Goal: Information Seeking & Learning: Check status

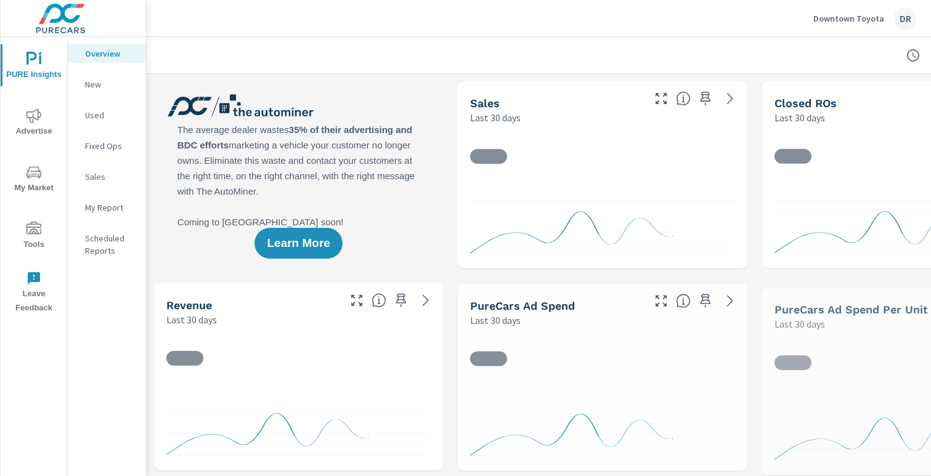
click at [33, 129] on span "Advertise" at bounding box center [33, 123] width 59 height 30
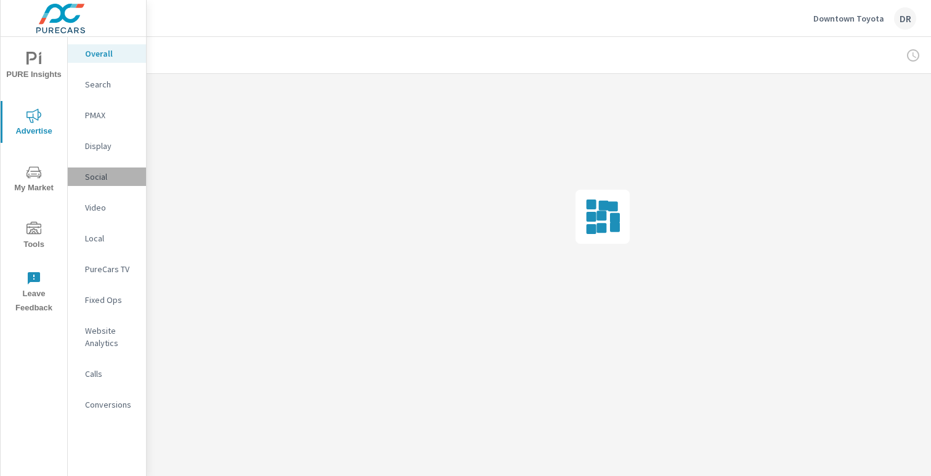
click at [94, 177] on p "Social" at bounding box center [110, 177] width 51 height 12
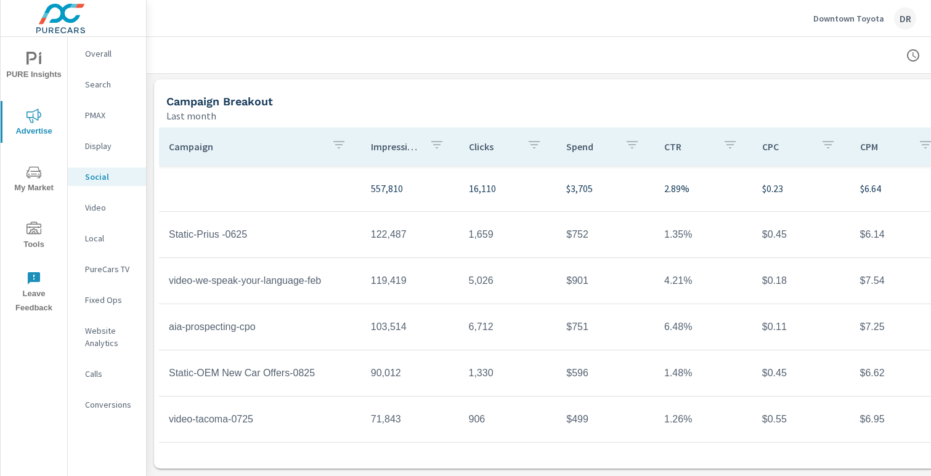
scroll to position [36, 0]
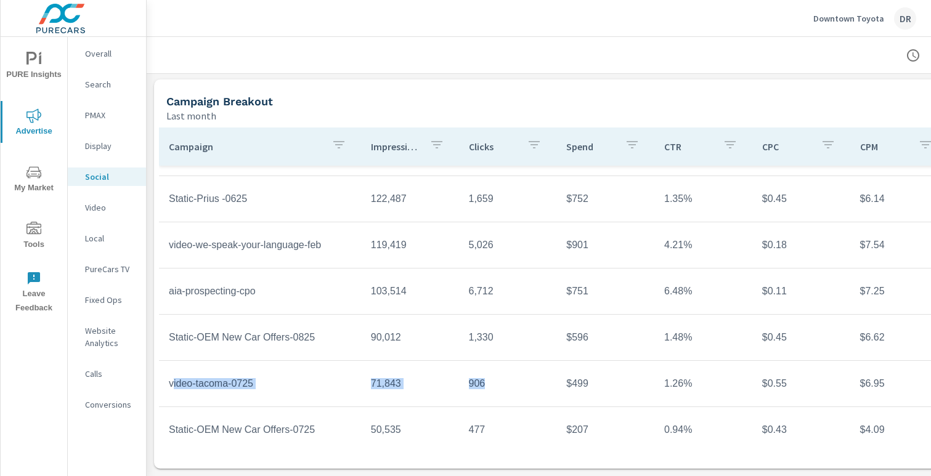
drag, startPoint x: 173, startPoint y: 384, endPoint x: 485, endPoint y: 394, distance: 312.5
click at [485, 394] on tr "video-tacoma-0725 71,843 906 $499 1.26% $0.55 $6.95 17,238" at bounding box center [602, 384] width 887 height 46
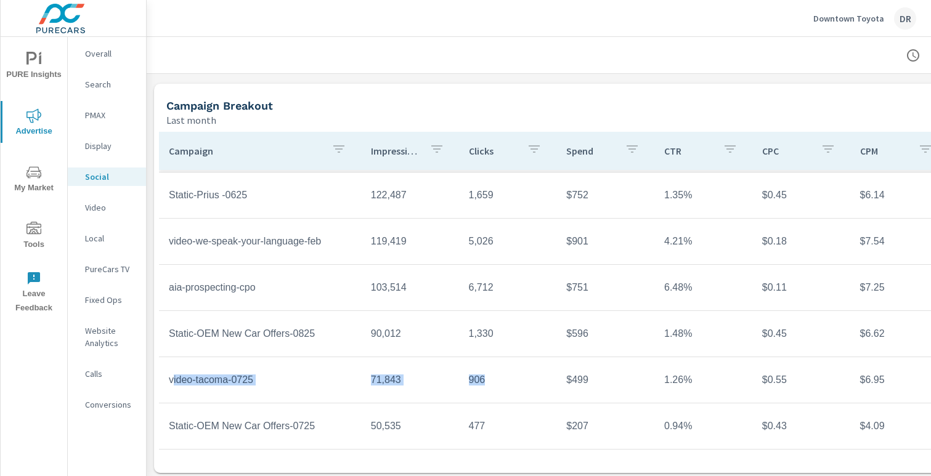
scroll to position [405, 0]
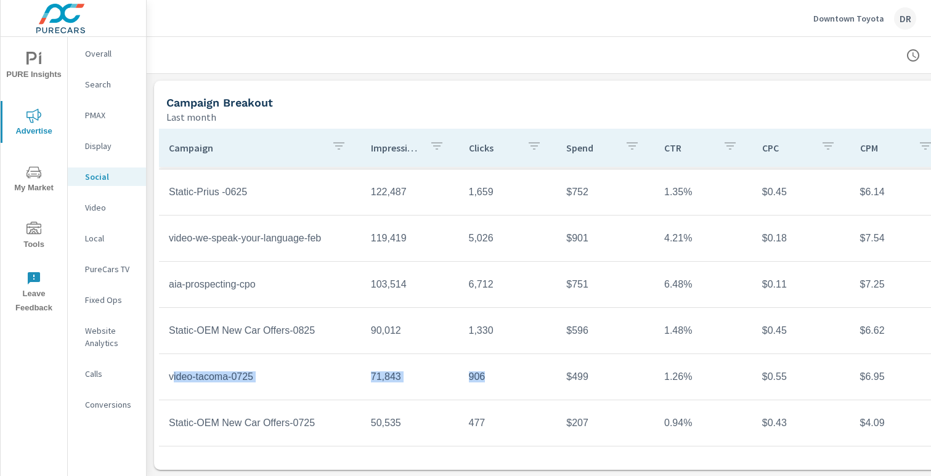
click at [396, 368] on td "71,843" at bounding box center [410, 377] width 98 height 31
click at [381, 373] on td "71,843" at bounding box center [410, 377] width 98 height 31
drag, startPoint x: 469, startPoint y: 378, endPoint x: 503, endPoint y: 379, distance: 33.3
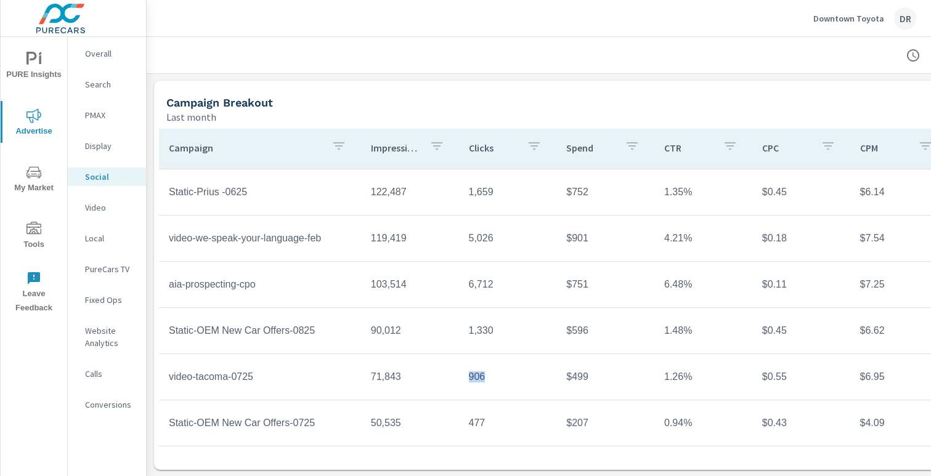
click at [503, 379] on td "906" at bounding box center [508, 377] width 98 height 31
click at [502, 379] on td "906" at bounding box center [508, 377] width 98 height 31
click at [102, 115] on p "PMAX" at bounding box center [110, 115] width 51 height 12
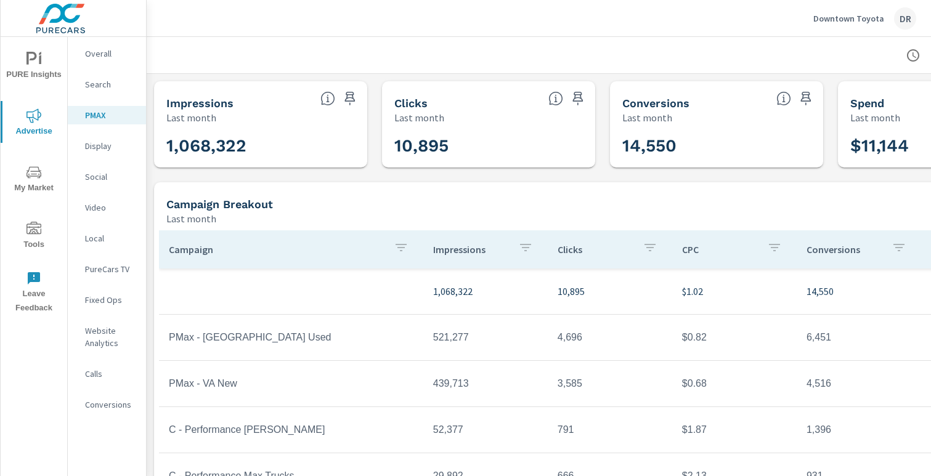
click at [108, 300] on p "Fixed Ops" at bounding box center [110, 300] width 51 height 12
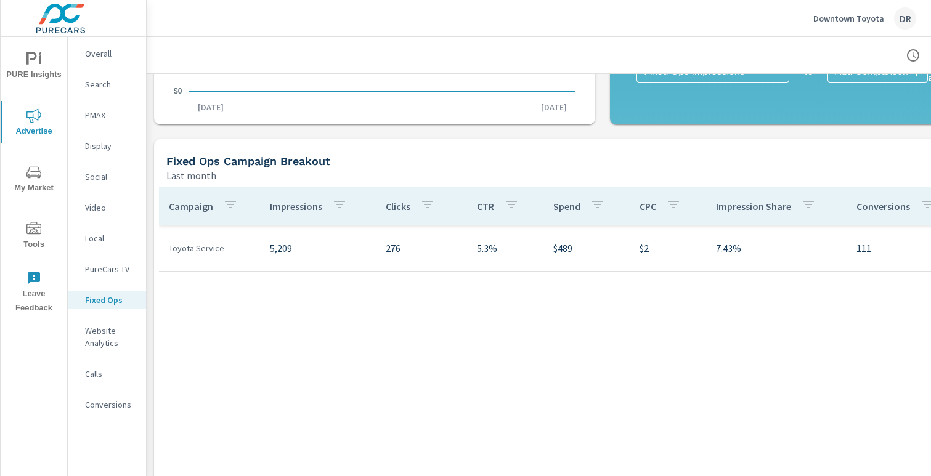
click at [98, 112] on p "PMAX" at bounding box center [110, 115] width 51 height 12
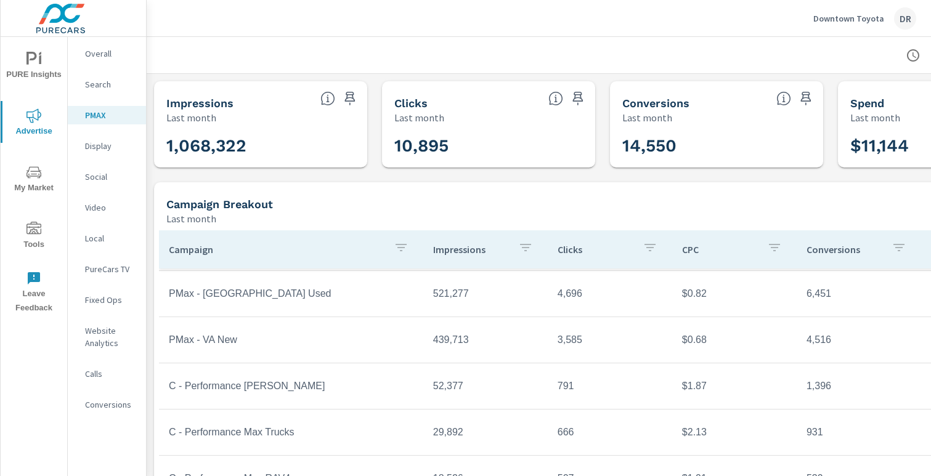
scroll to position [103, 0]
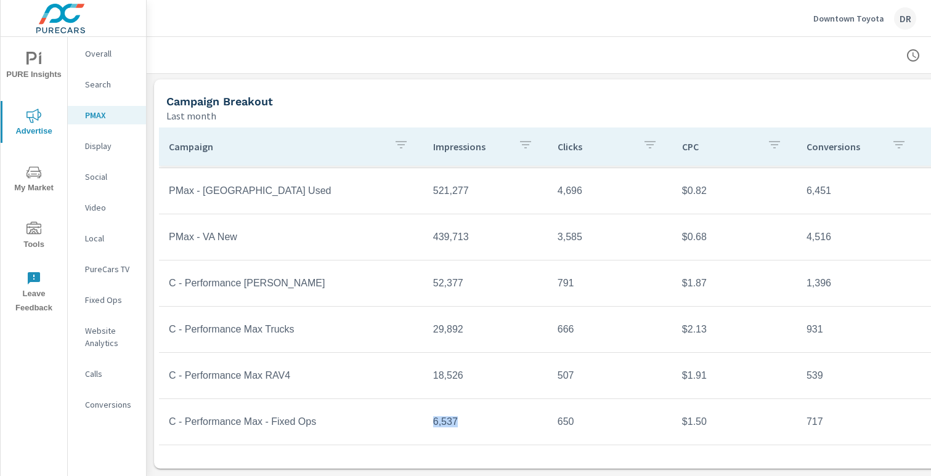
drag, startPoint x: 431, startPoint y: 420, endPoint x: 463, endPoint y: 421, distance: 31.4
click at [463, 421] on td "6,537" at bounding box center [485, 422] width 124 height 31
